Goal: Information Seeking & Learning: Compare options

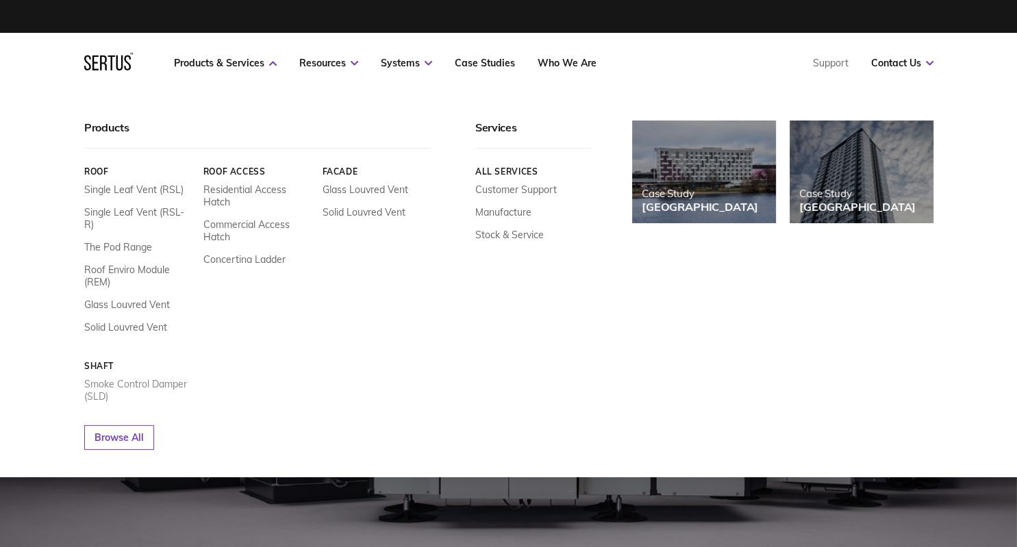
click at [121, 378] on link "Smoke Control Damper (SLD)" at bounding box center [138, 390] width 109 height 25
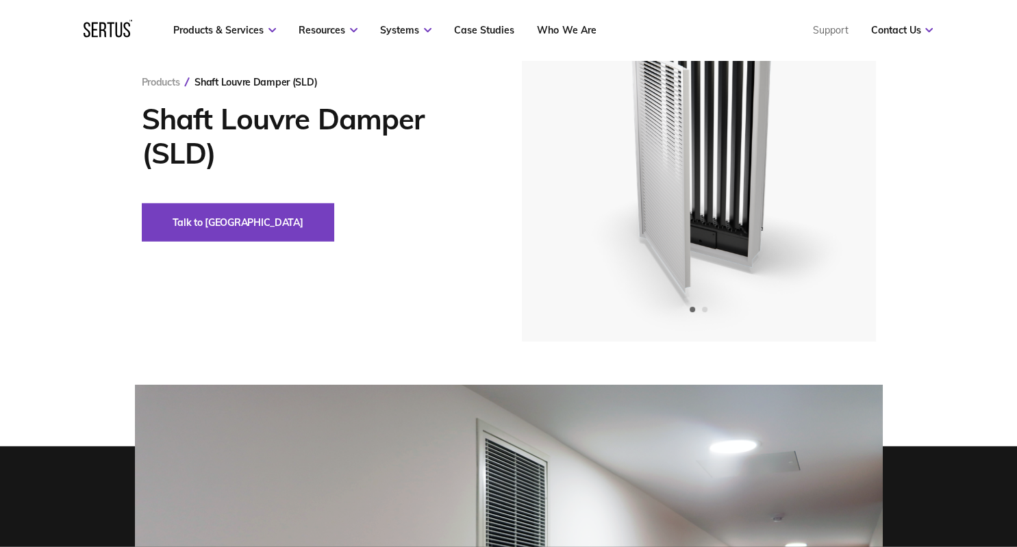
scroll to position [72, 0]
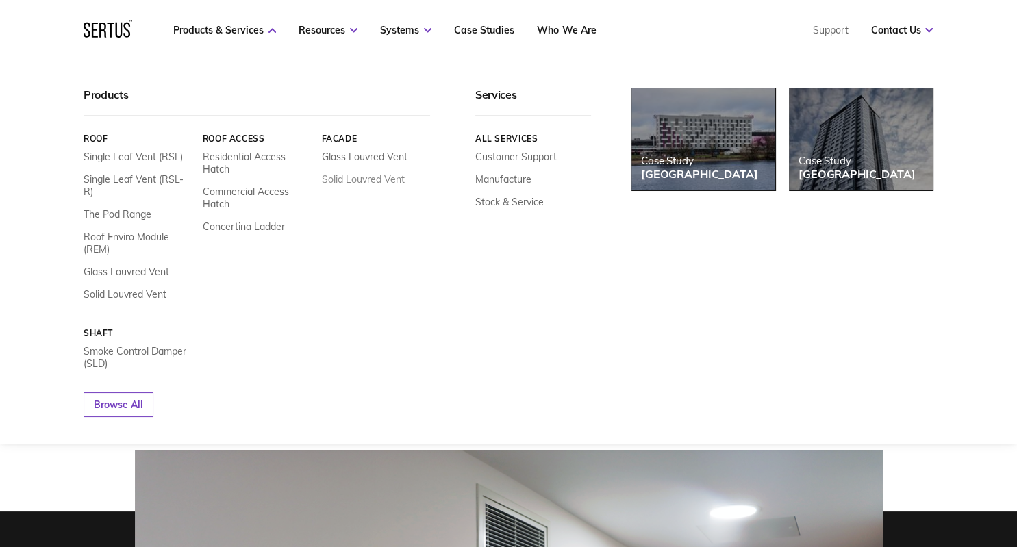
click at [359, 175] on link "Solid Louvred Vent" at bounding box center [363, 179] width 83 height 12
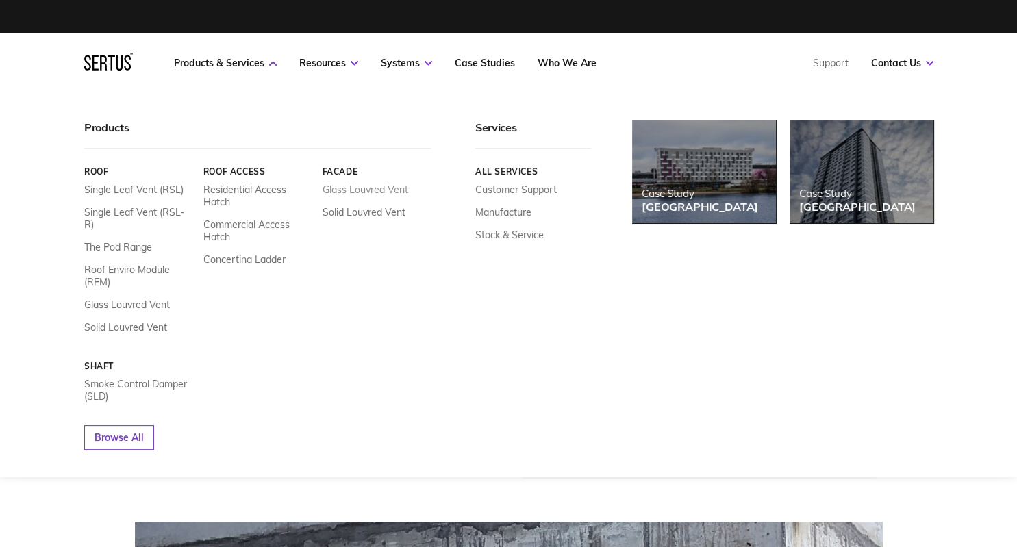
click at [363, 193] on link "Glass Louvred Vent" at bounding box center [365, 190] width 86 height 12
